Goal: Find contact information: Obtain details needed to contact an individual or organization

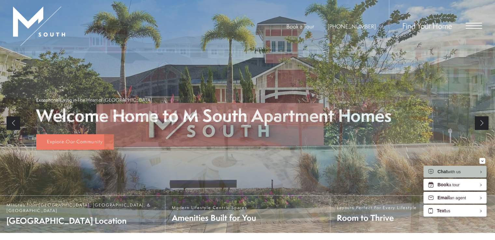
scroll to position [130, 0]
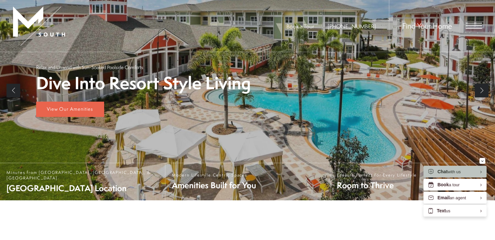
click at [482, 90] on link "Next" at bounding box center [482, 91] width 14 height 14
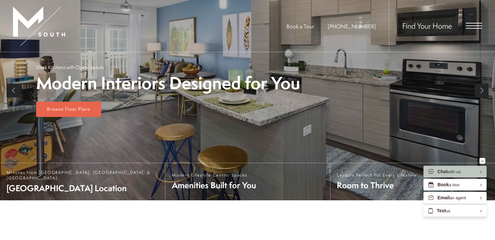
click at [18, 91] on link "Previous" at bounding box center [14, 91] width 14 height 14
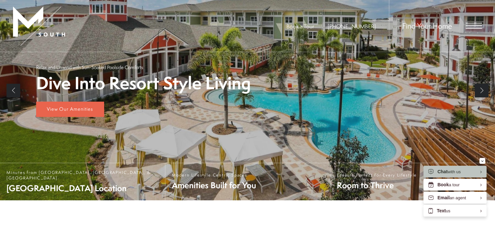
click at [482, 90] on link "Next" at bounding box center [482, 91] width 14 height 14
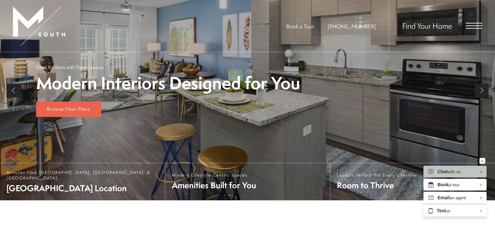
click at [483, 91] on link "Next" at bounding box center [482, 91] width 14 height 14
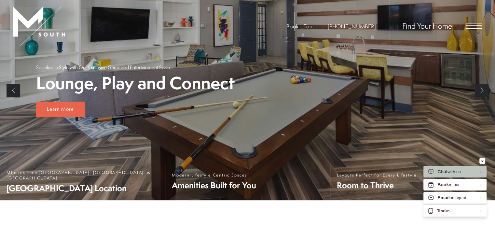
click at [483, 91] on link "Next" at bounding box center [482, 91] width 14 height 14
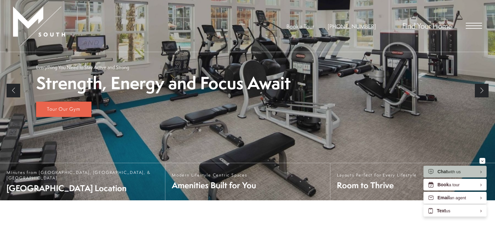
click at [483, 93] on link "Next" at bounding box center [482, 91] width 14 height 14
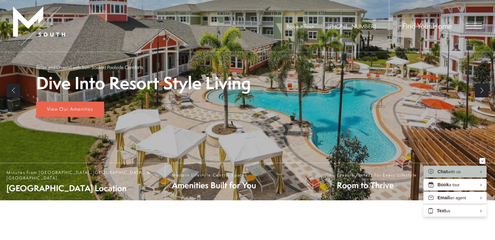
click at [473, 27] on span "Open Menu" at bounding box center [474, 26] width 16 height 6
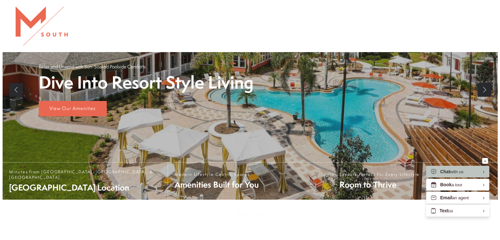
scroll to position [0, 0]
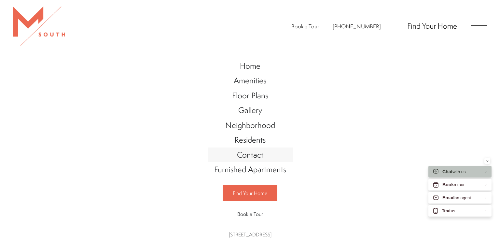
click at [244, 157] on span "Contact" at bounding box center [250, 154] width 26 height 11
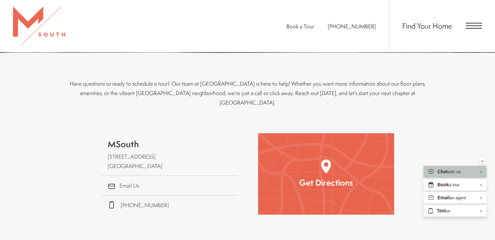
scroll to position [163, 0]
